Goal: Task Accomplishment & Management: Use online tool/utility

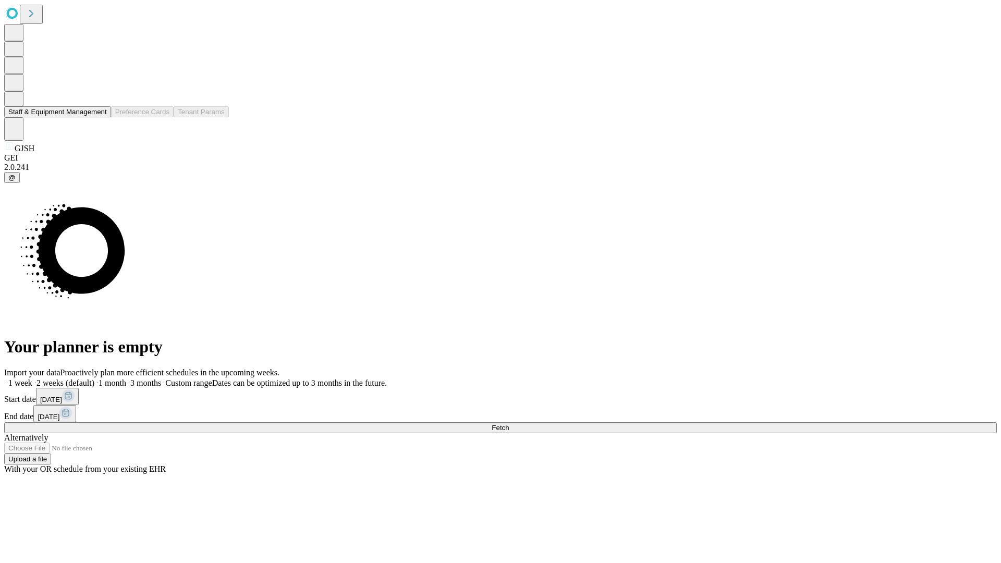
click at [100, 117] on button "Staff & Equipment Management" at bounding box center [57, 111] width 107 height 11
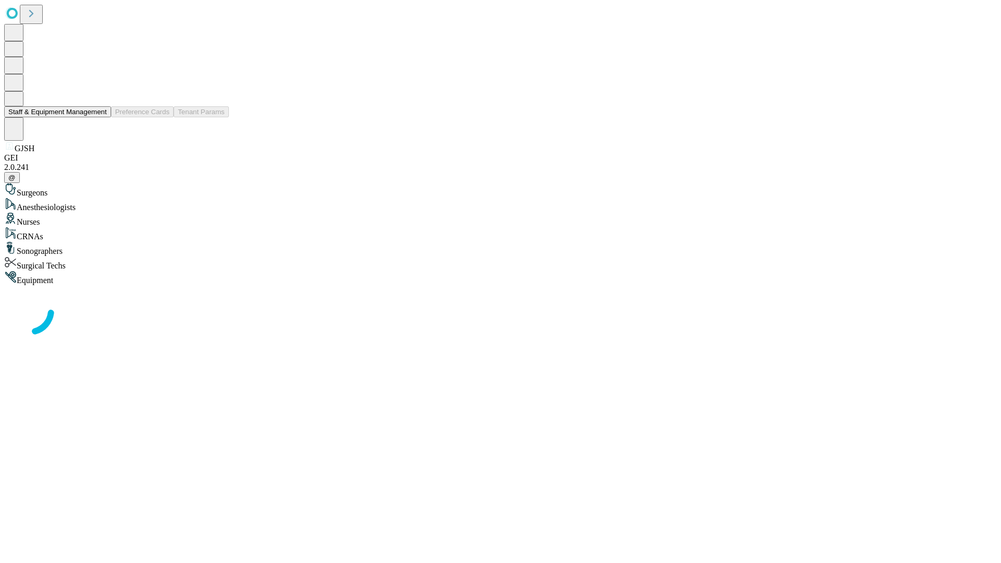
click at [100, 117] on button "Staff & Equipment Management" at bounding box center [57, 111] width 107 height 11
